Goal: Task Accomplishment & Management: Use online tool/utility

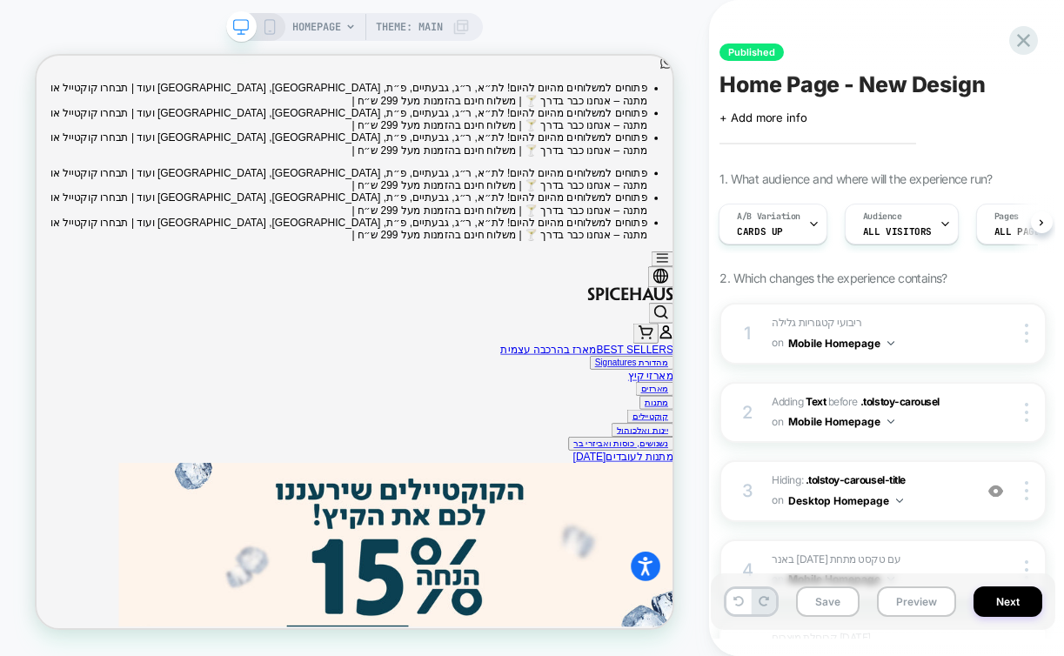
click at [77, 26] on div "HOMEPAGE Theme: MAIN" at bounding box center [354, 327] width 709 height 621
